Goal: Task Accomplishment & Management: Use online tool/utility

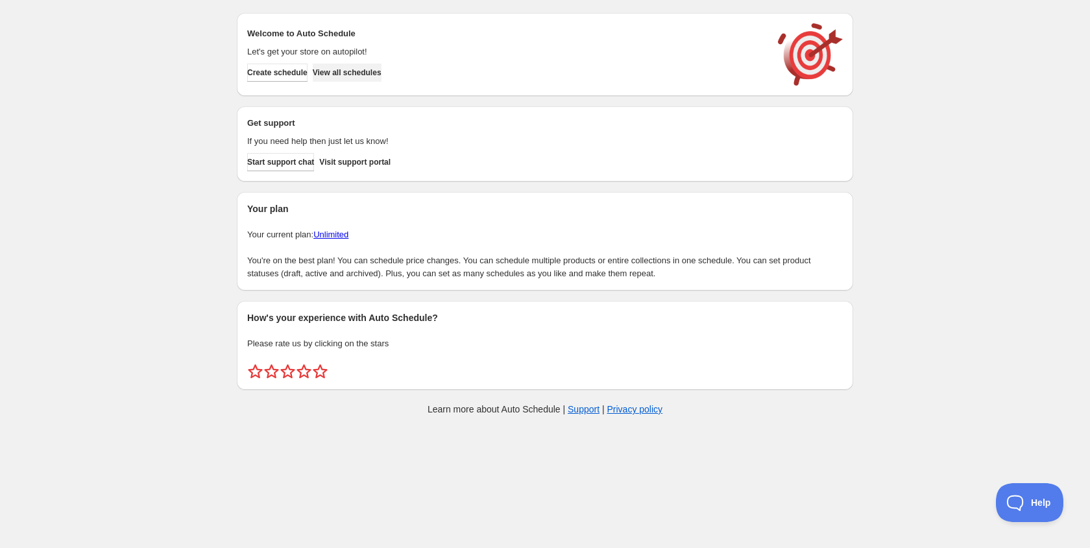
click at [379, 75] on span "View all schedules" at bounding box center [347, 72] width 69 height 10
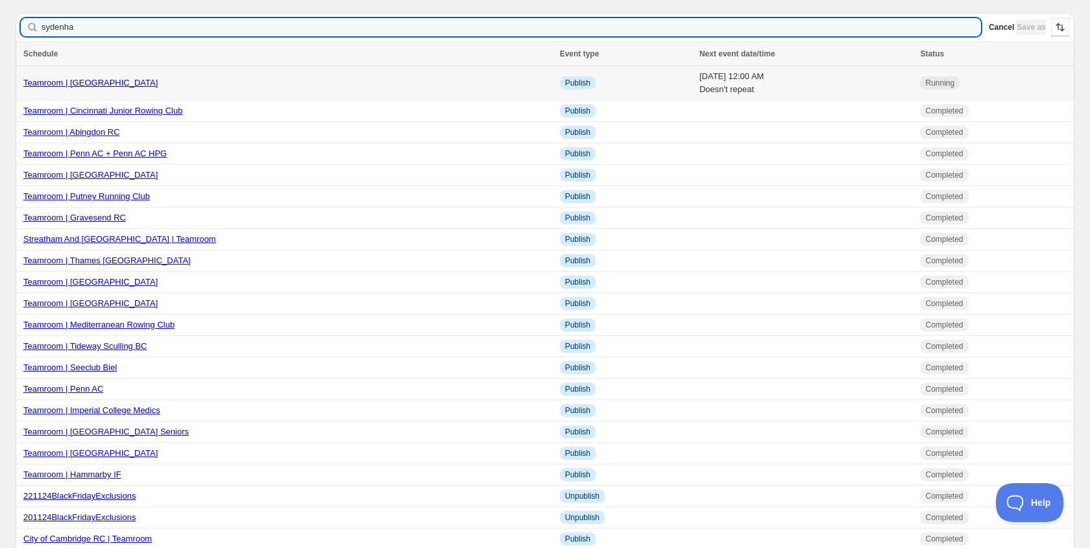
type input "sydenham"
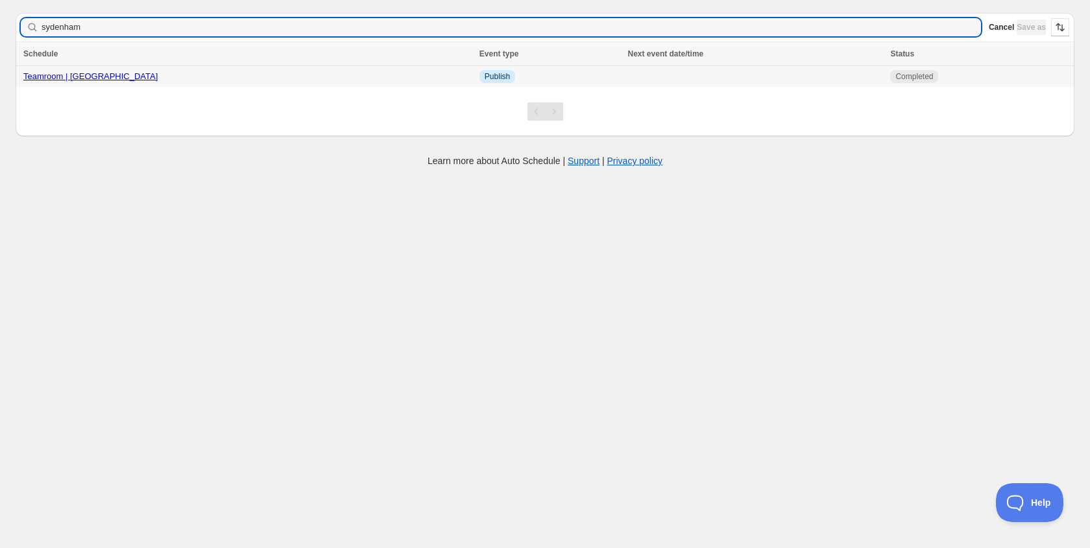
click at [106, 79] on link "Teamroom | [GEOGRAPHIC_DATA]" at bounding box center [90, 76] width 134 height 10
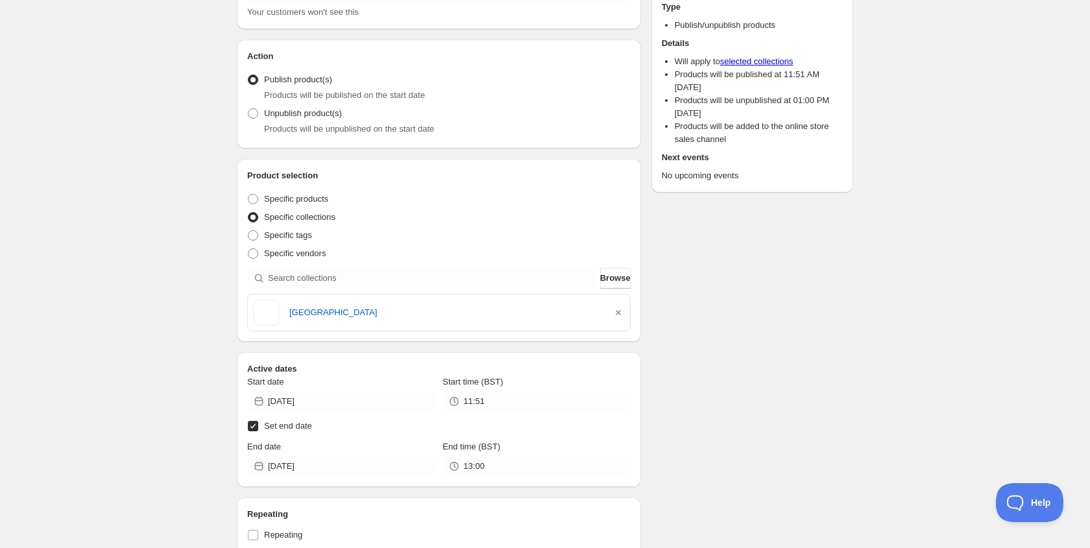
scroll to position [316, 0]
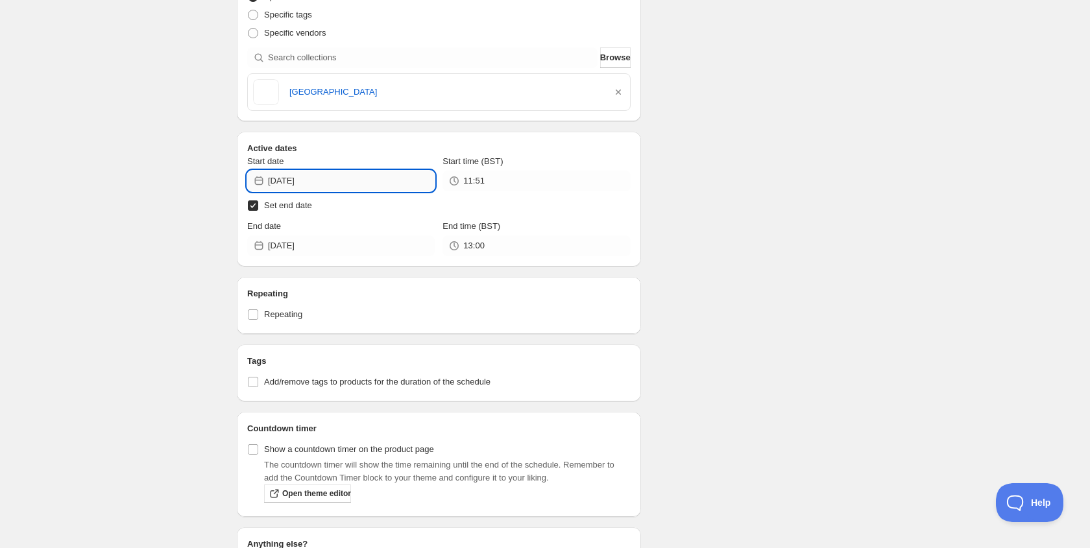
click at [320, 180] on input "[DATE]" at bounding box center [351, 181] width 167 height 21
click at [415, 203] on button "Show next month, May 2025" at bounding box center [418, 211] width 18 height 18
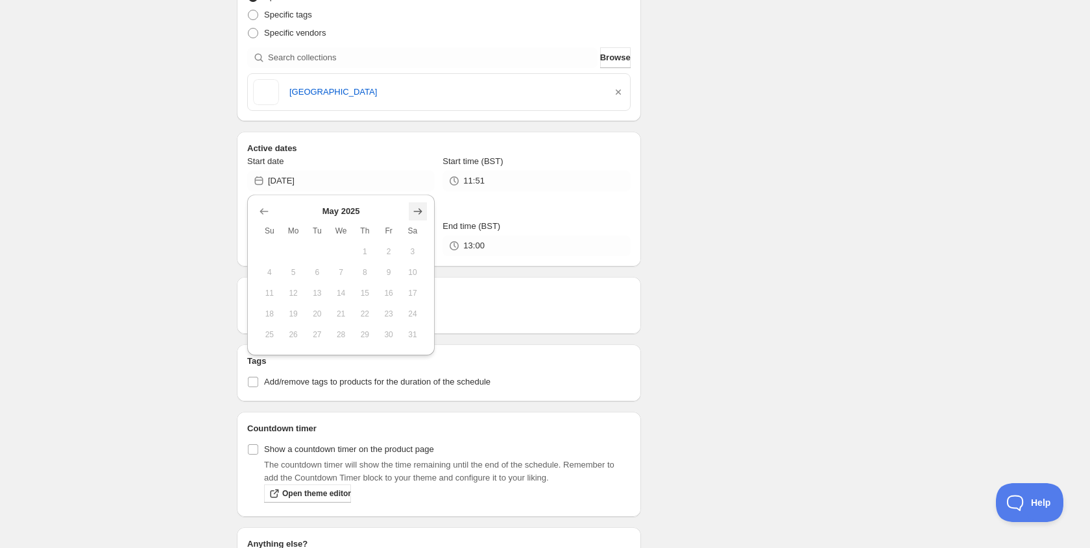
click at [415, 203] on button "Show next month, June 2025" at bounding box center [418, 211] width 18 height 18
click at [415, 203] on button "Show next month, August 2025" at bounding box center [418, 211] width 18 height 18
click at [415, 203] on button "Show next month, September 2025" at bounding box center [418, 211] width 18 height 18
click at [339, 291] on span "17" at bounding box center [341, 293] width 14 height 10
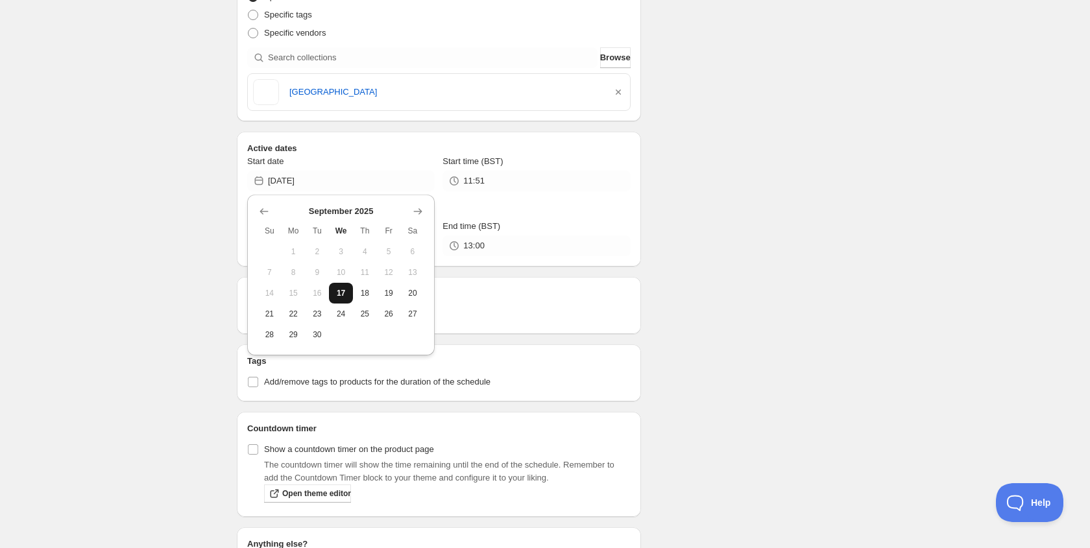
type input "[DATE]"
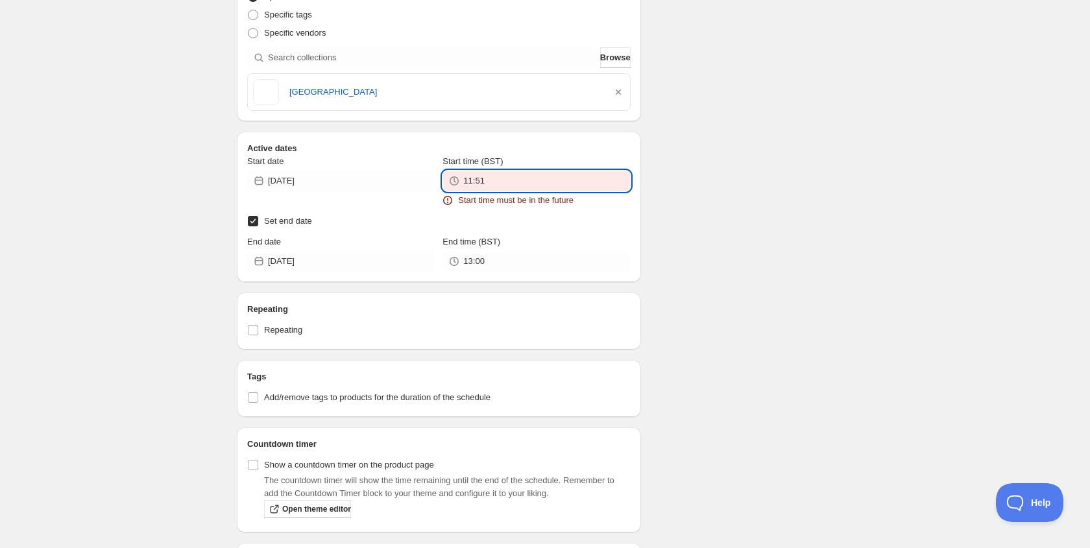
click at [497, 177] on input "11:51" at bounding box center [546, 181] width 167 height 21
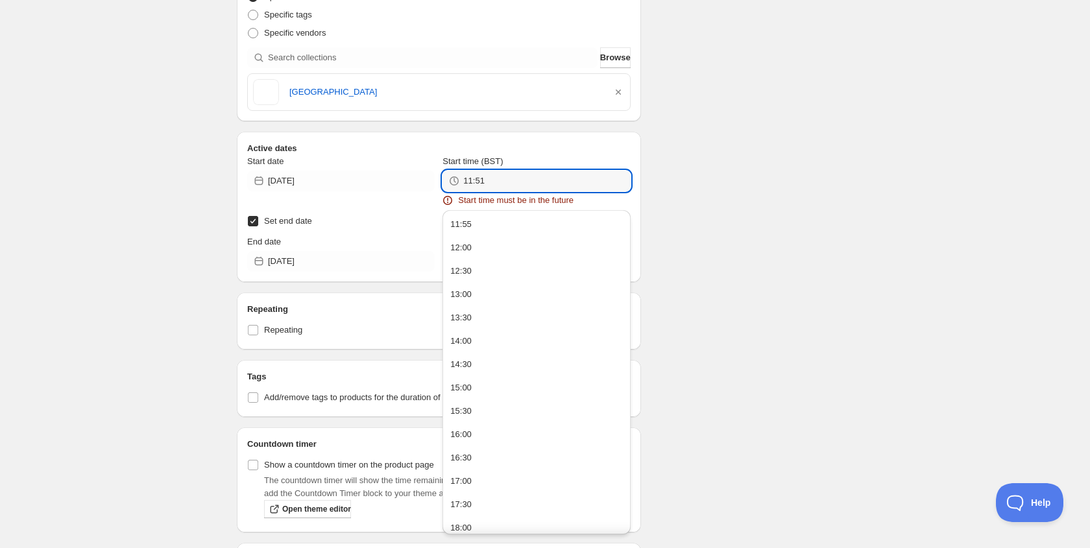
drag, startPoint x: 497, startPoint y: 177, endPoint x: 459, endPoint y: 178, distance: 37.6
click at [460, 178] on div "11:51" at bounding box center [535, 181] width 187 height 21
click at [457, 248] on div "12:00" at bounding box center [460, 247] width 21 height 13
type input "12:00"
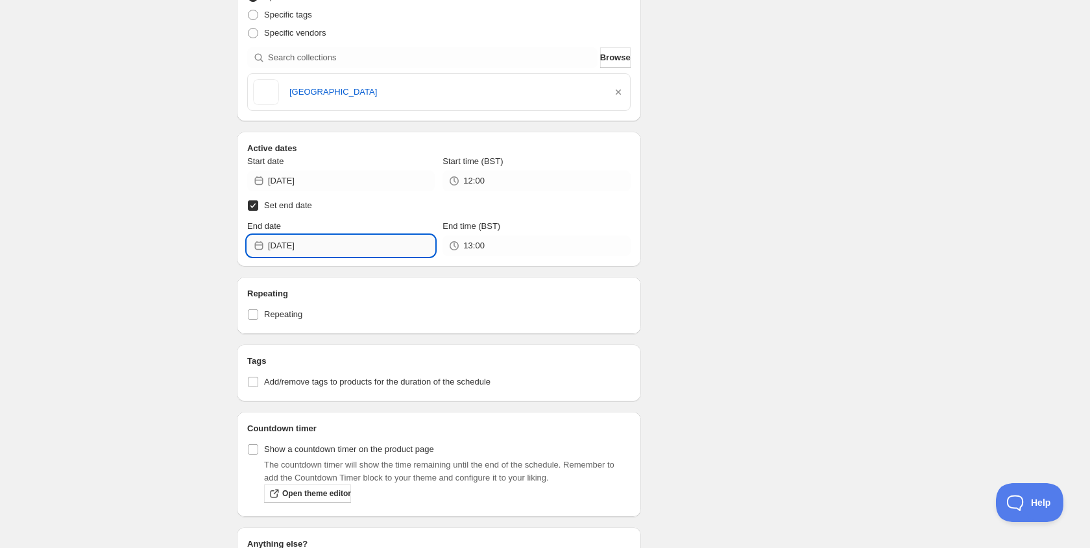
click at [312, 247] on input "[DATE]" at bounding box center [351, 245] width 167 height 21
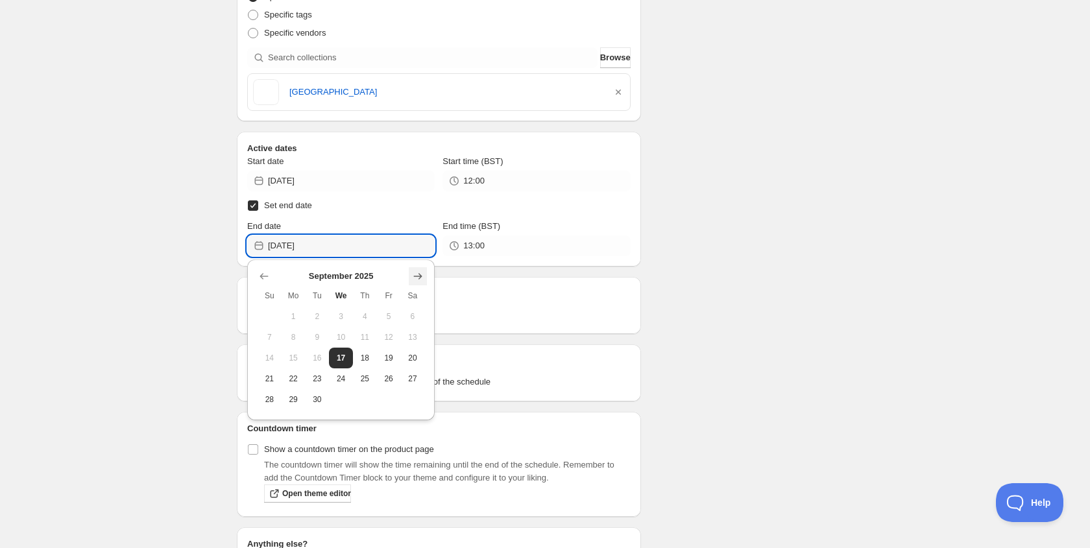
click at [417, 278] on icon "Show next month, October 2025" at bounding box center [417, 276] width 13 height 13
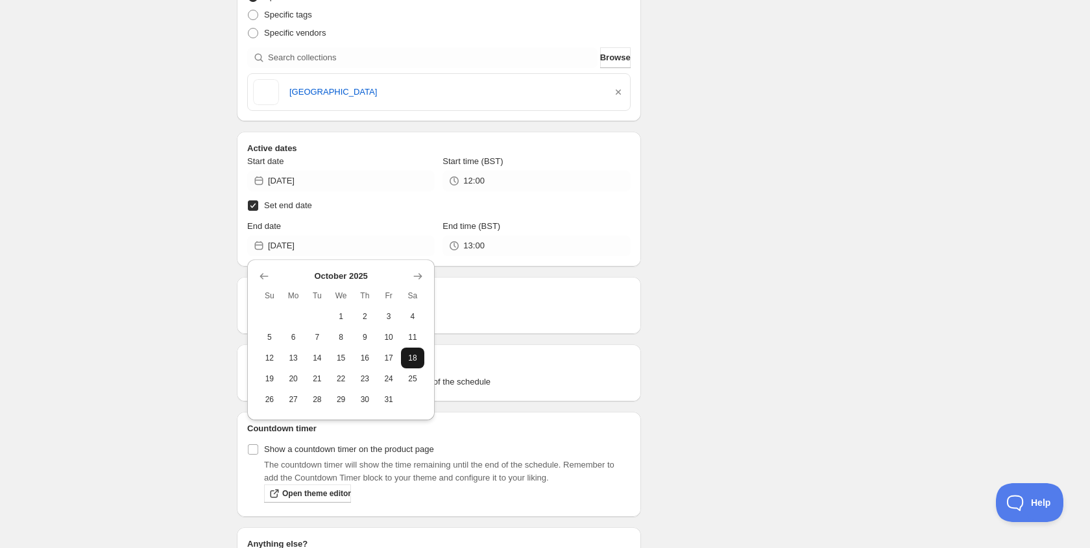
click at [420, 361] on button "18" at bounding box center [413, 358] width 24 height 21
type input "[DATE]"
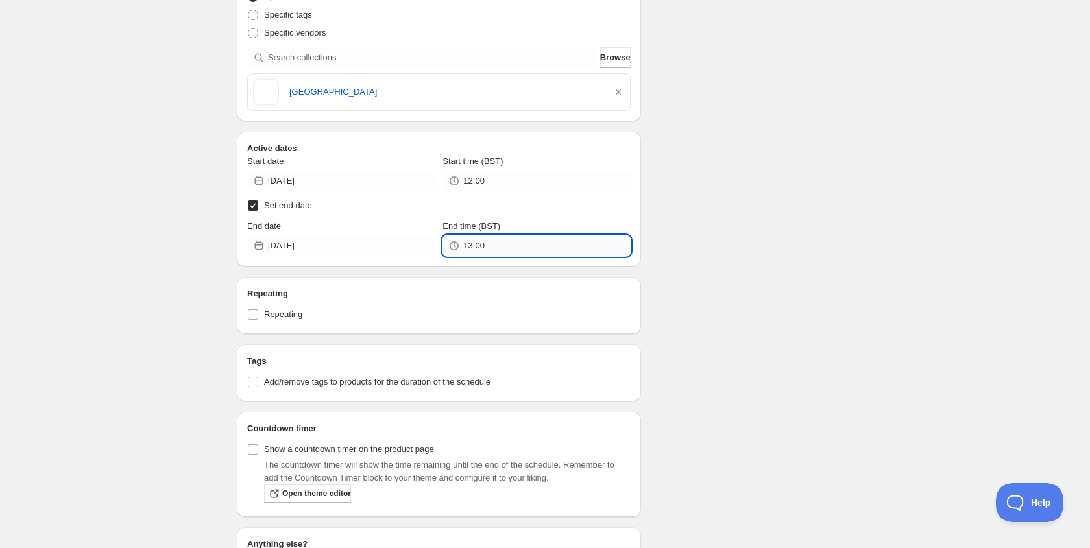
click at [492, 241] on input "13:00" at bounding box center [546, 245] width 167 height 21
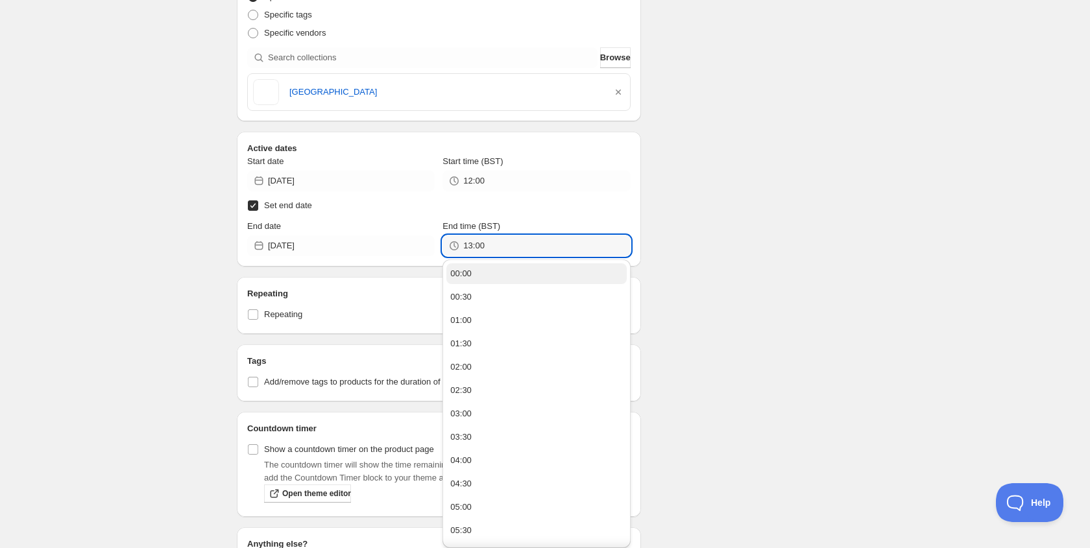
click at [468, 271] on div "00:00" at bounding box center [460, 273] width 21 height 13
type input "00:00"
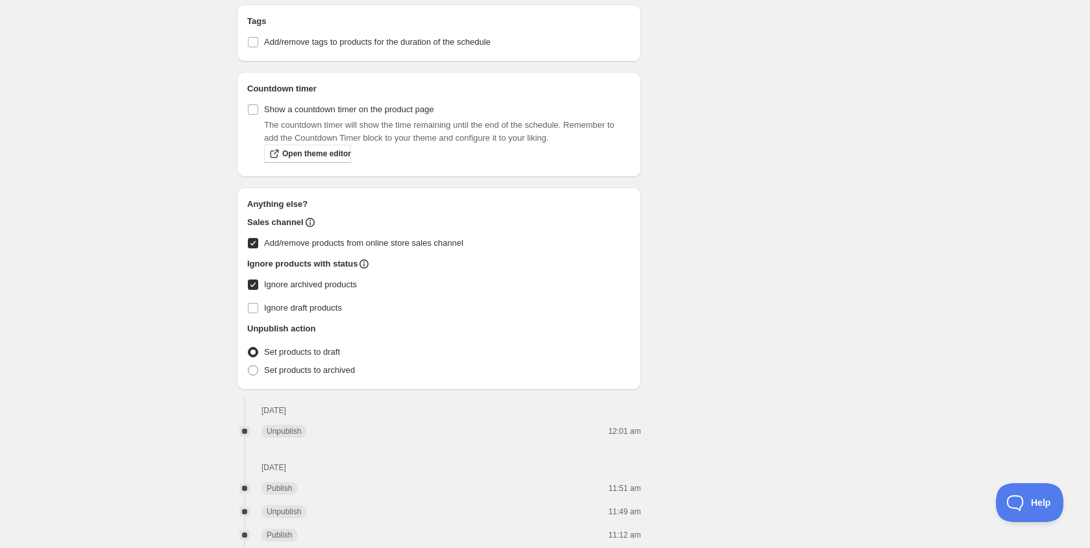
scroll to position [705, 0]
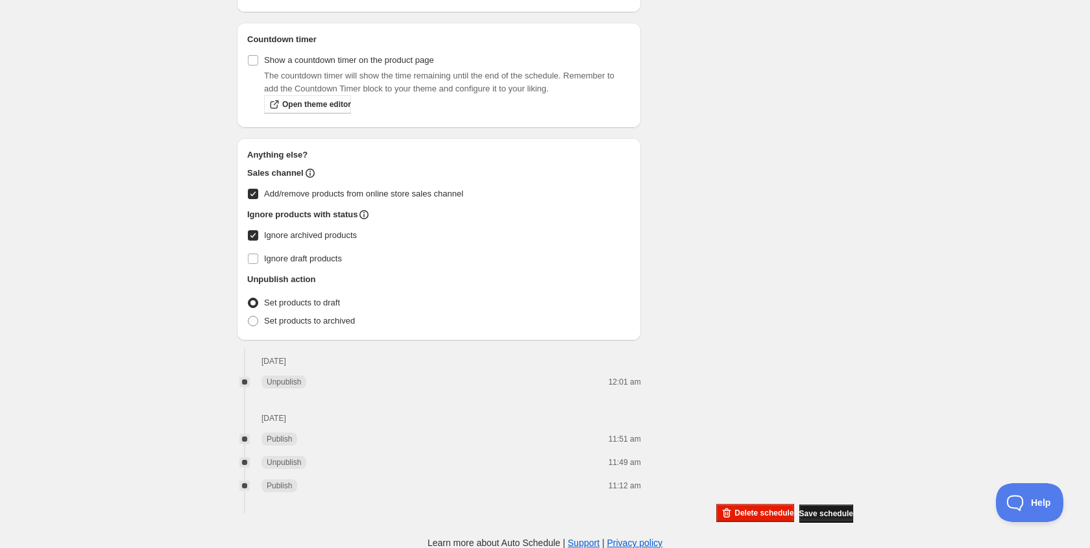
click at [825, 511] on span "Save schedule" at bounding box center [826, 514] width 54 height 10
